Goal: Transaction & Acquisition: Book appointment/travel/reservation

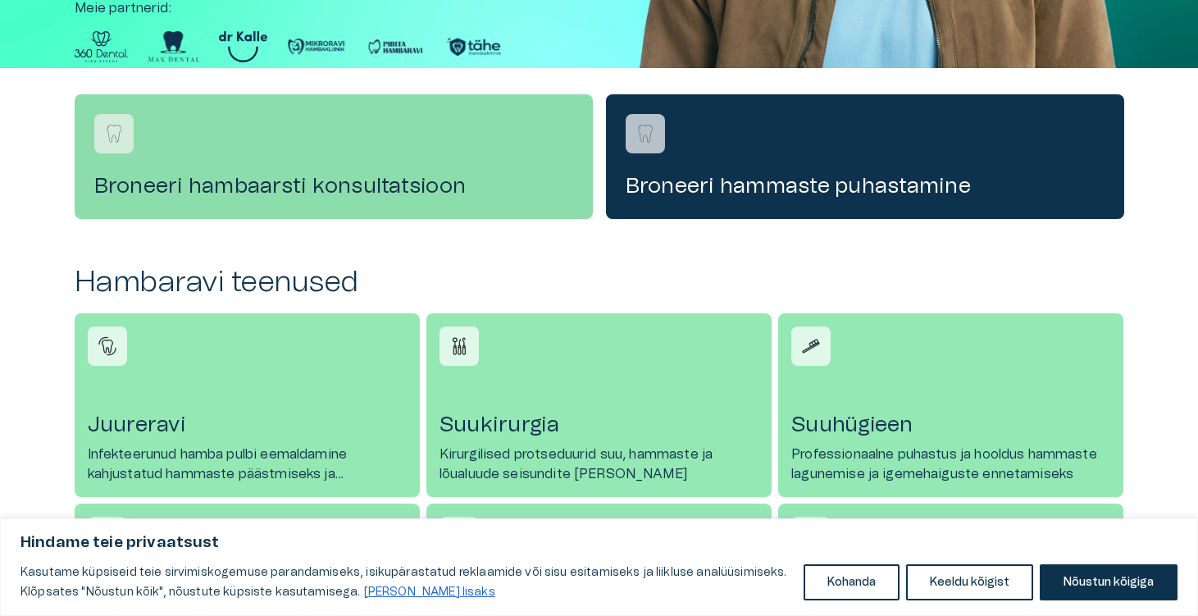
scroll to position [474, 0]
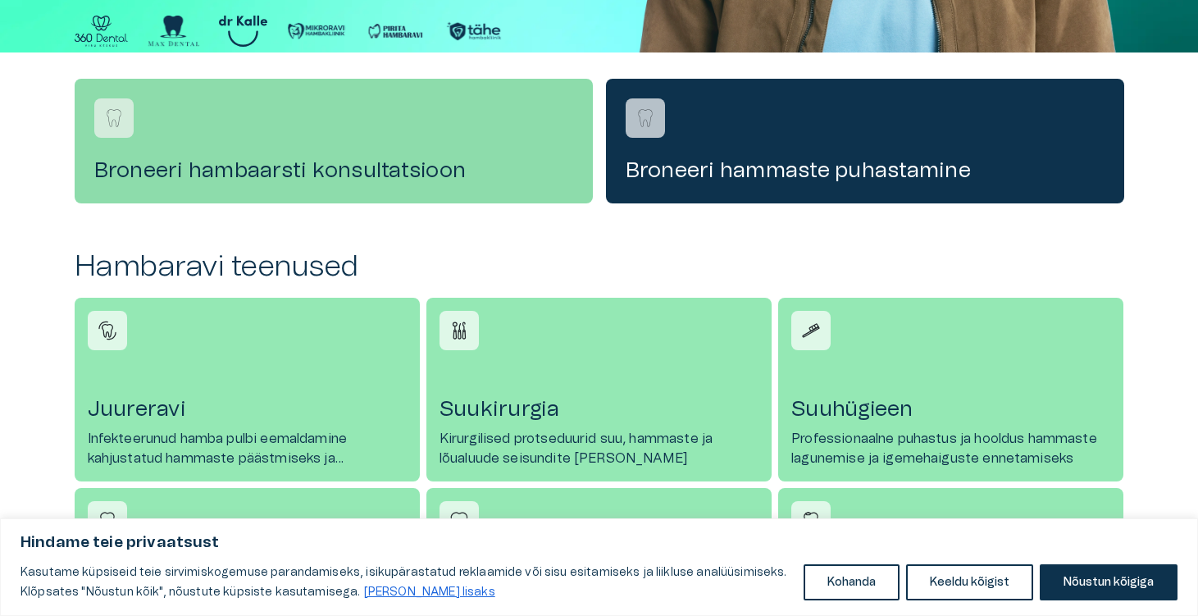
click at [182, 179] on h4 "Broneeri hambaarsti konsultatsioon" at bounding box center [333, 170] width 479 height 26
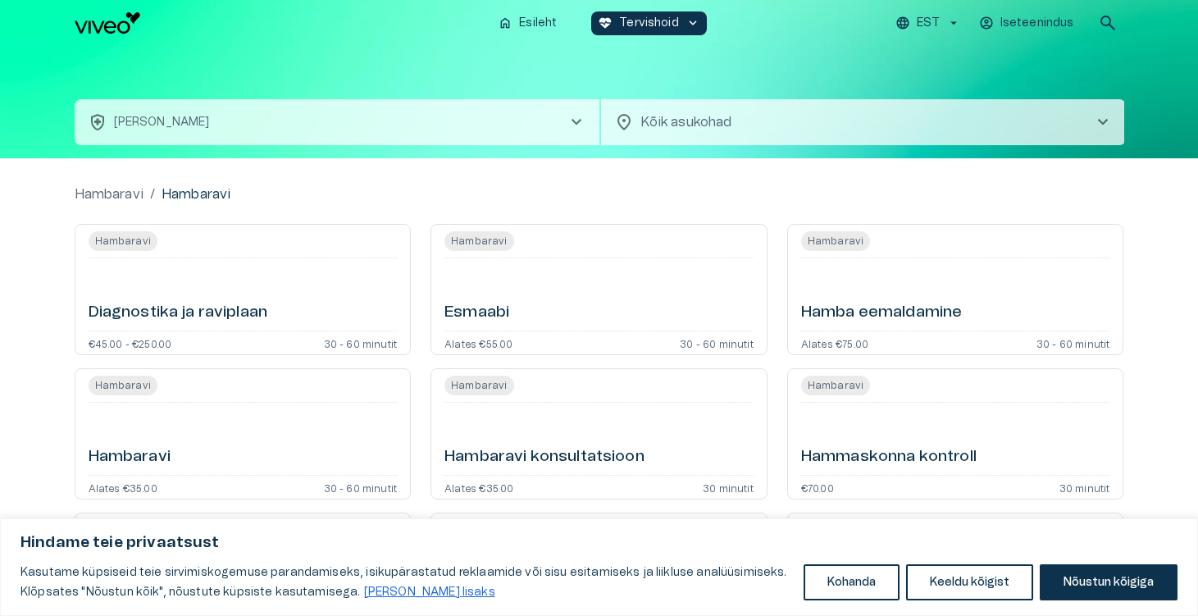
click at [216, 290] on div "Diagnostika ja raviplaan" at bounding box center [243, 294] width 309 height 59
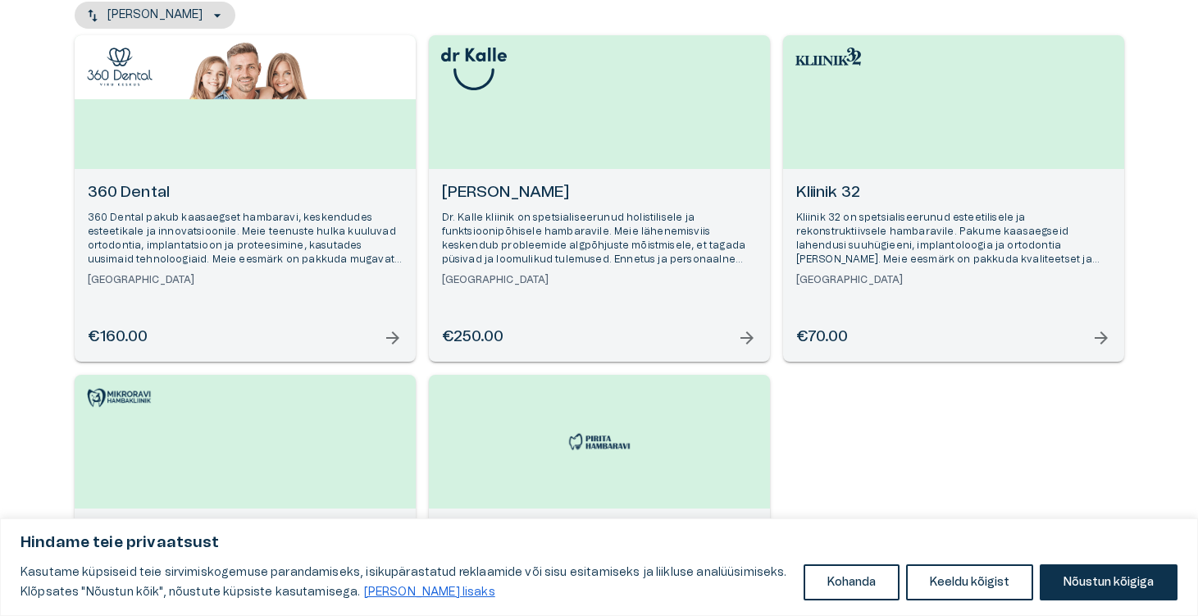
scroll to position [210, 0]
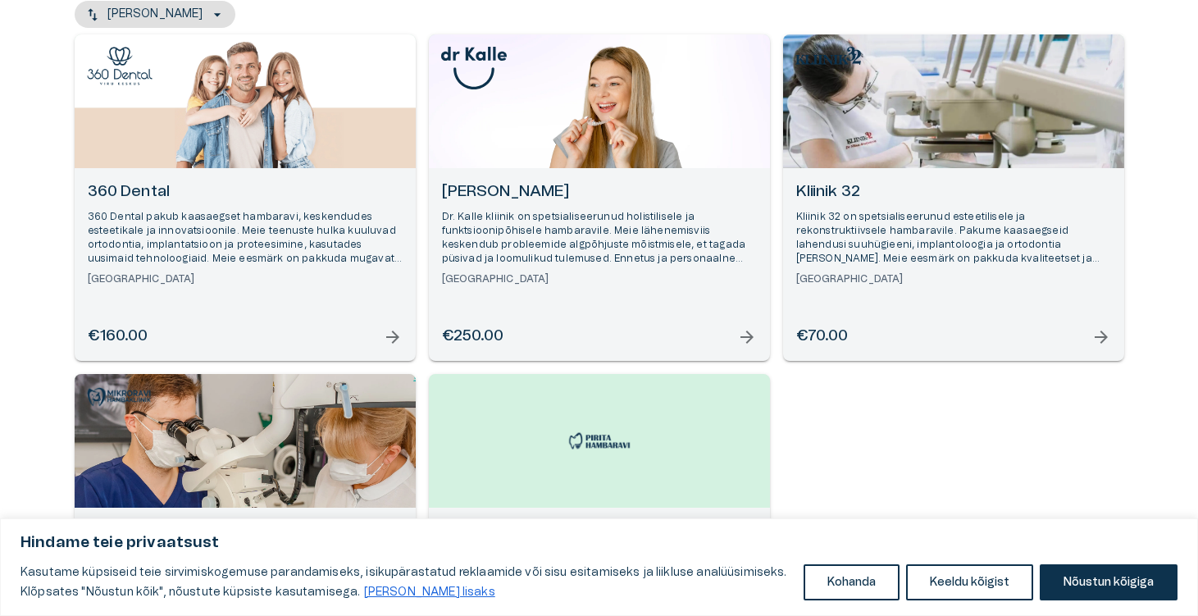
click at [890, 235] on p "Kliinik 32 on spetsialiseerunud esteetilisele ja rekonstruktiivsele hambaravile…" at bounding box center [953, 238] width 315 height 57
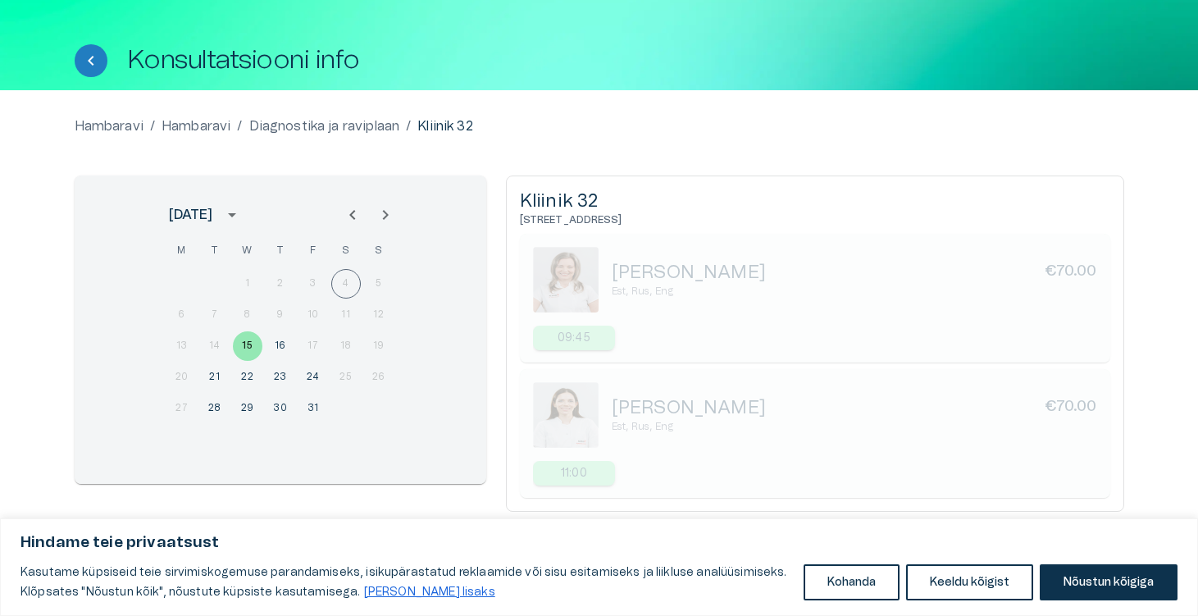
scroll to position [71, 0]
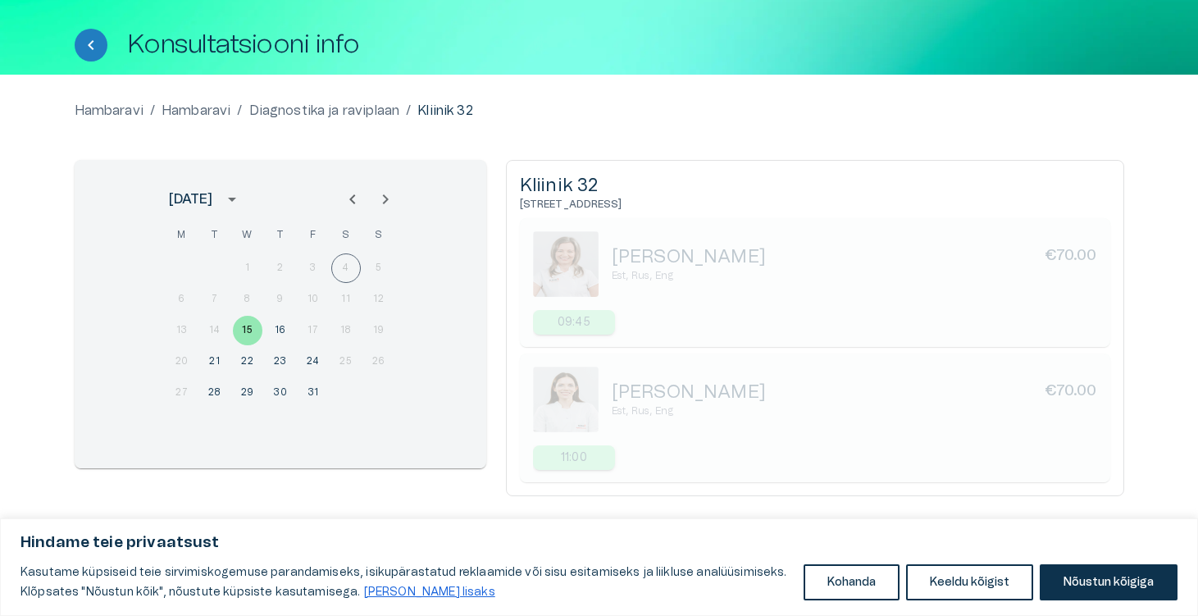
click at [679, 393] on h5 "[PERSON_NAME]" at bounding box center [689, 392] width 154 height 24
click at [561, 414] on img at bounding box center [566, 400] width 66 height 66
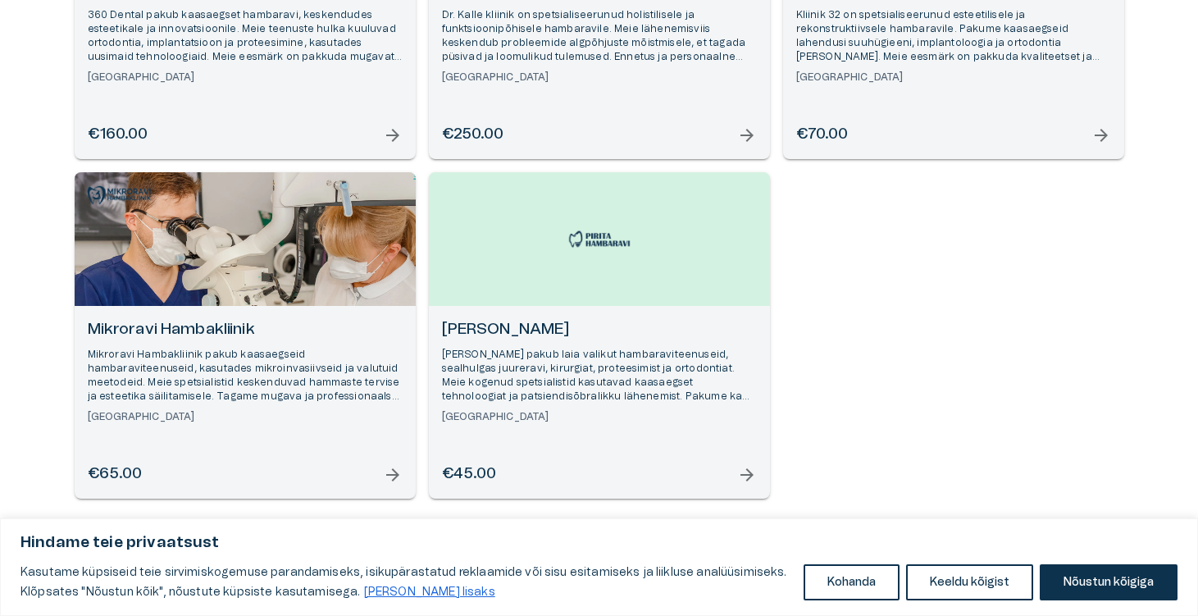
scroll to position [414, 0]
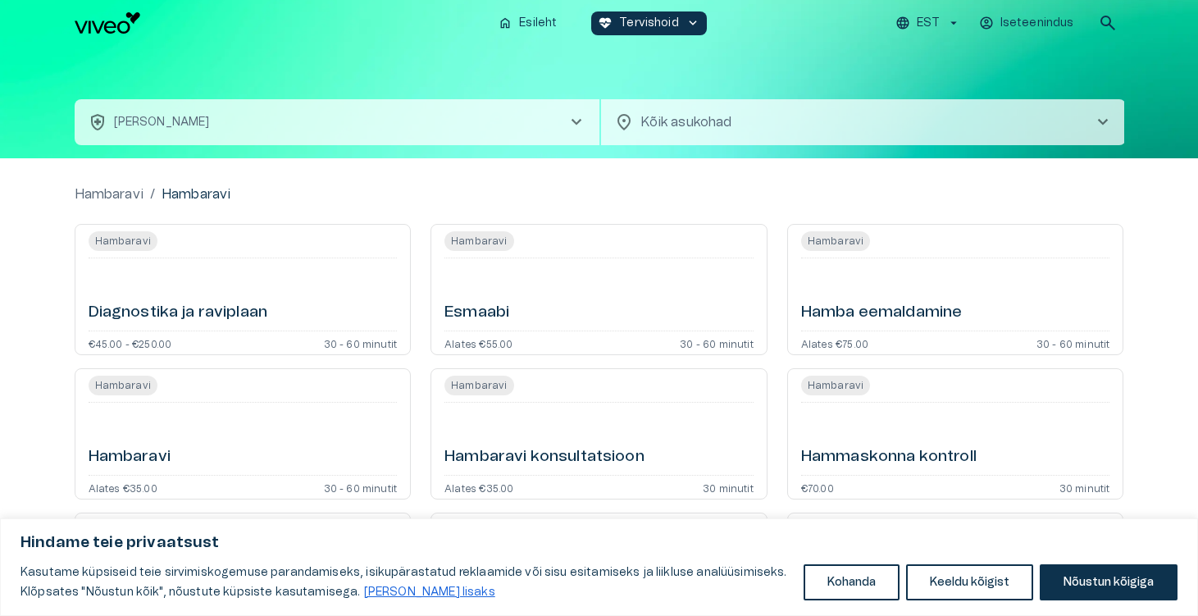
scroll to position [474, 0]
